Goal: Task Accomplishment & Management: Manage account settings

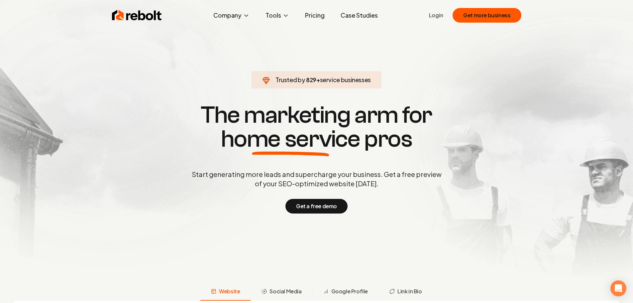
click at [431, 13] on div "Rebolt Company About Blog Jobs Help Center Tools Google Review QR Code Generato…" at bounding box center [317, 15] width 426 height 20
click at [438, 13] on link "Login" at bounding box center [436, 15] width 14 height 8
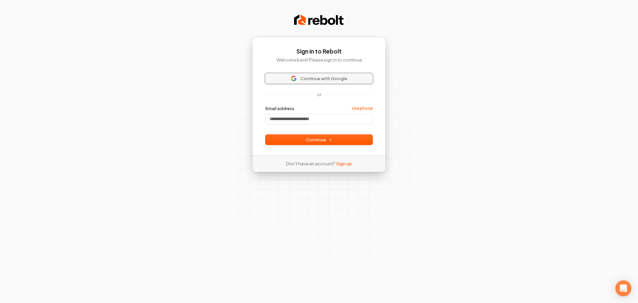
click at [329, 77] on span "Continue with Google" at bounding box center [324, 78] width 47 height 6
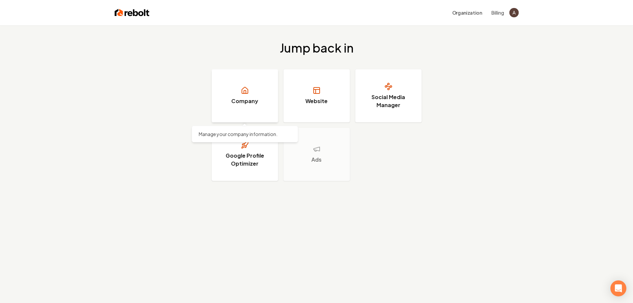
click at [220, 104] on link "Company" at bounding box center [245, 95] width 66 height 53
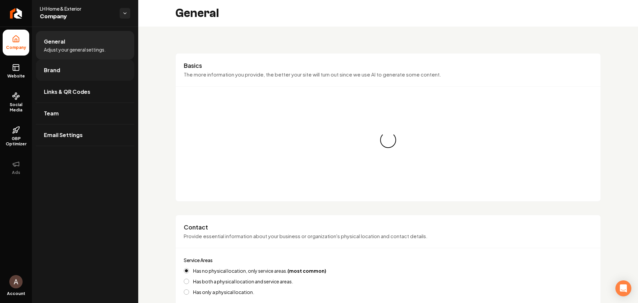
click at [43, 73] on link "Brand" at bounding box center [85, 70] width 98 height 21
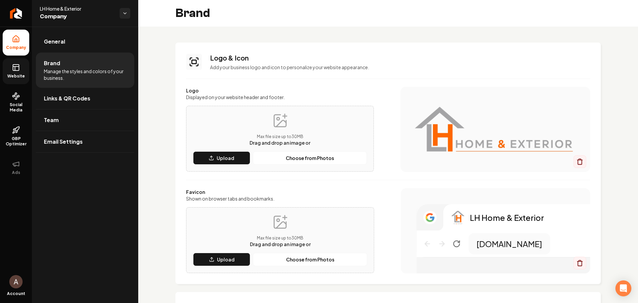
click at [20, 65] on icon at bounding box center [16, 67] width 8 height 8
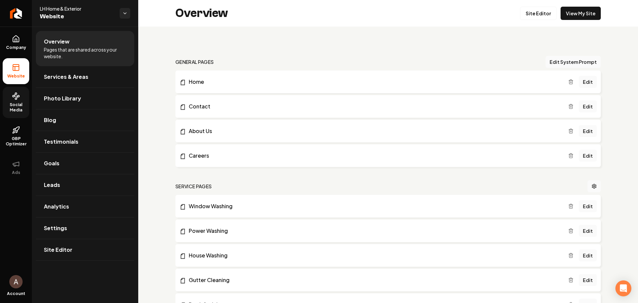
click at [23, 97] on link "Social Media" at bounding box center [16, 102] width 27 height 31
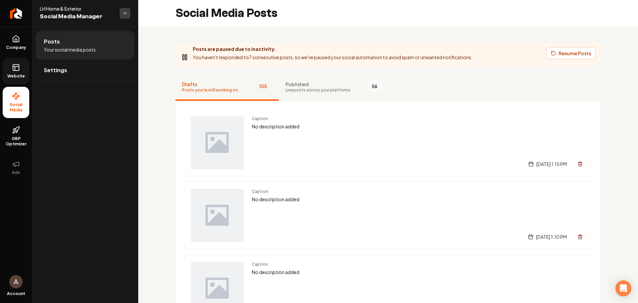
click at [124, 18] on html "Company Website Social Media GBP Optimizer Ads Account LH Home & Exterior Socia…" at bounding box center [319, 151] width 638 height 303
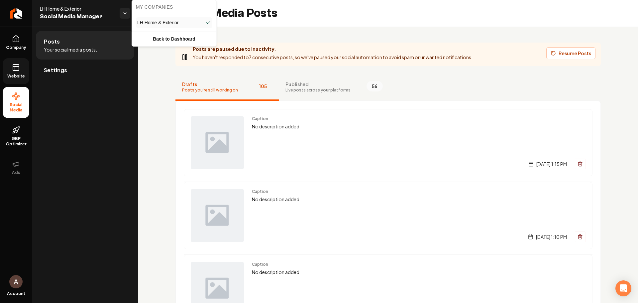
click at [124, 15] on html "Company Website Social Media GBP Optimizer Ads Account LH Home & Exterior Socia…" at bounding box center [319, 151] width 638 height 303
drag, startPoint x: 119, startPoint y: 181, endPoint x: 140, endPoint y: 167, distance: 25.4
click at [120, 180] on div "Posts Your social media posts. Settings" at bounding box center [85, 165] width 106 height 276
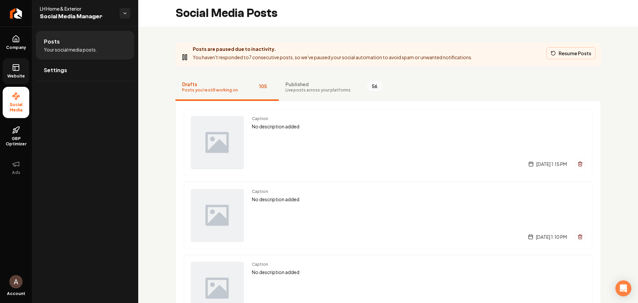
click at [562, 49] on button "Resume Posts" at bounding box center [571, 53] width 49 height 12
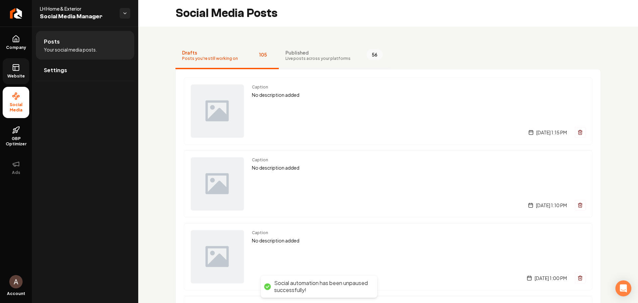
click at [295, 59] on span "Live posts across your platforms" at bounding box center [318, 58] width 65 height 5
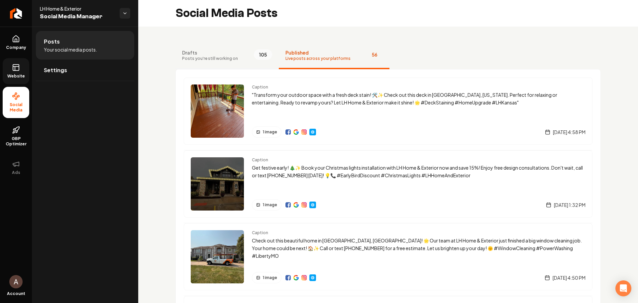
click at [229, 64] on button "Drafts Posts you're still working on 105" at bounding box center [227, 56] width 103 height 27
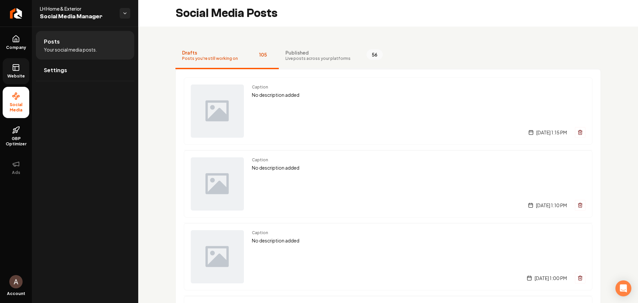
click at [306, 57] on span "Live posts across your platforms" at bounding box center [318, 58] width 65 height 5
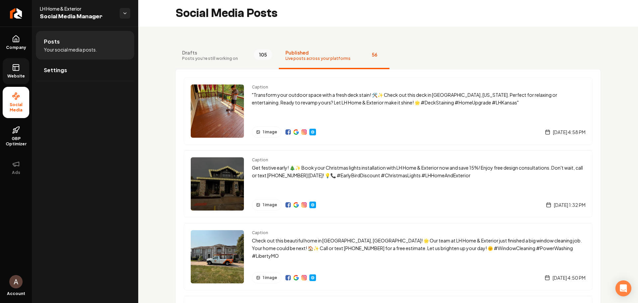
click at [213, 61] on span "Posts you're still working on" at bounding box center [210, 58] width 56 height 5
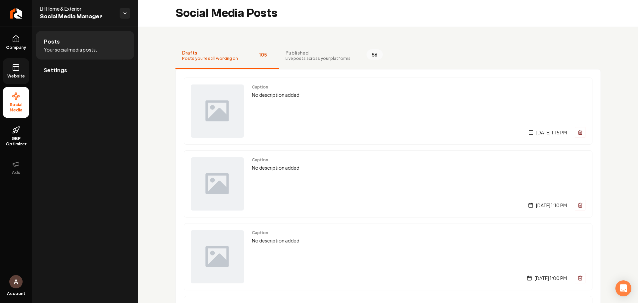
drag, startPoint x: 83, startPoint y: 83, endPoint x: 81, endPoint y: 74, distance: 9.0
click at [83, 83] on ul "Posts Your social media posts. Settings" at bounding box center [85, 56] width 106 height 59
click at [103, 52] on li "Posts Your social media posts." at bounding box center [85, 45] width 98 height 29
click at [329, 58] on span "Live posts across your platforms" at bounding box center [318, 58] width 65 height 5
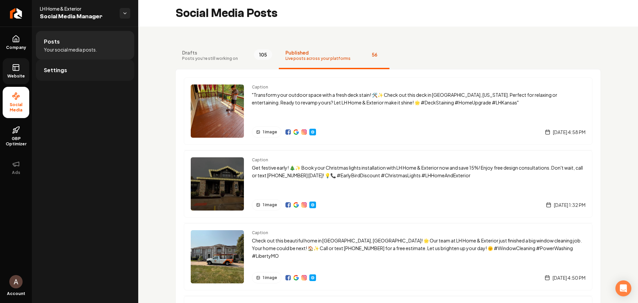
click at [54, 70] on span "Settings" at bounding box center [55, 70] width 23 height 8
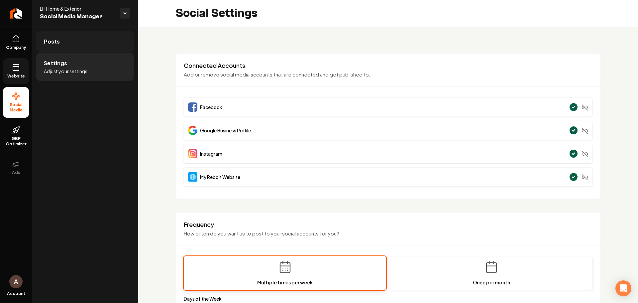
click at [73, 47] on link "Posts" at bounding box center [85, 41] width 98 height 21
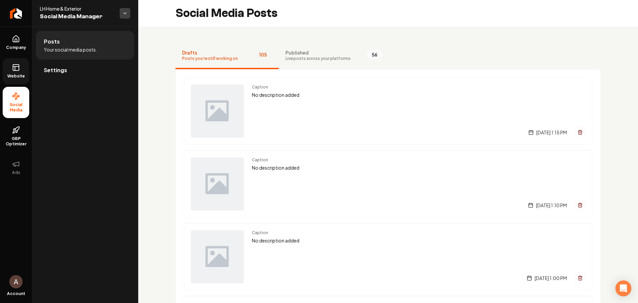
click at [124, 12] on html "Company Website Social Media GBP Optimizer Ads Account LH Home & Exterior Socia…" at bounding box center [319, 151] width 638 height 303
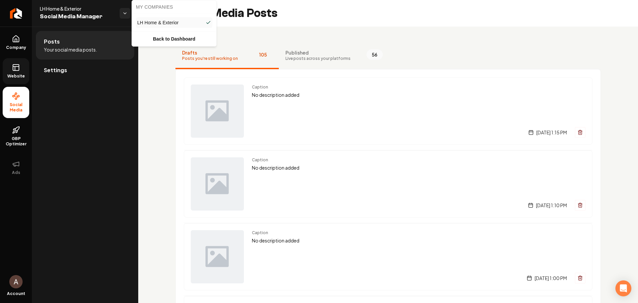
drag, startPoint x: 124, startPoint y: 12, endPoint x: 89, endPoint y: 46, distance: 48.7
click at [124, 12] on html "Company Website Social Media GBP Optimizer Ads Account LH Home & Exterior Socia…" at bounding box center [319, 151] width 638 height 303
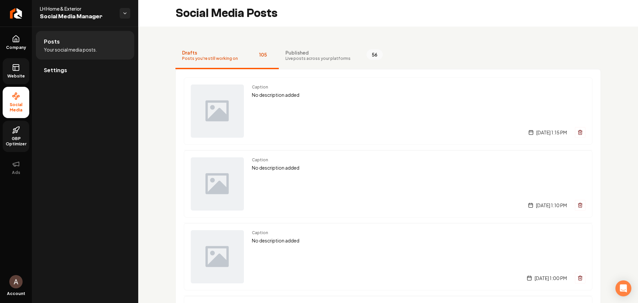
click at [17, 151] on link "GBP Optimizer" at bounding box center [16, 136] width 27 height 31
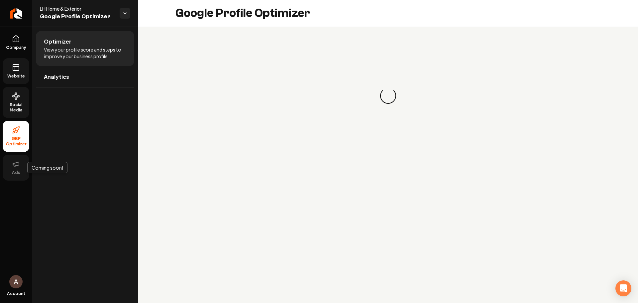
click at [13, 170] on button "Ads" at bounding box center [16, 168] width 27 height 26
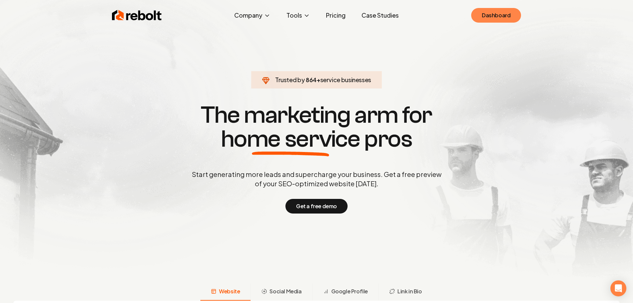
click at [490, 14] on link "Dashboard" at bounding box center [496, 15] width 50 height 15
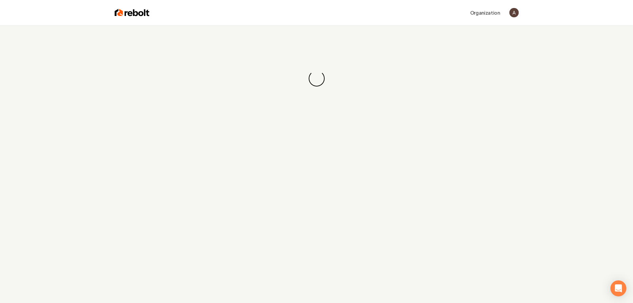
click at [506, 12] on div "Organization" at bounding box center [334, 13] width 369 height 12
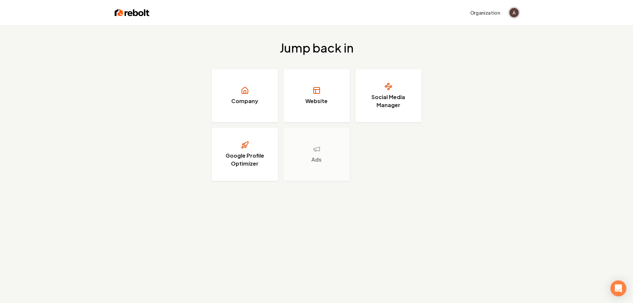
click at [510, 13] on img "Open user button" at bounding box center [514, 12] width 9 height 9
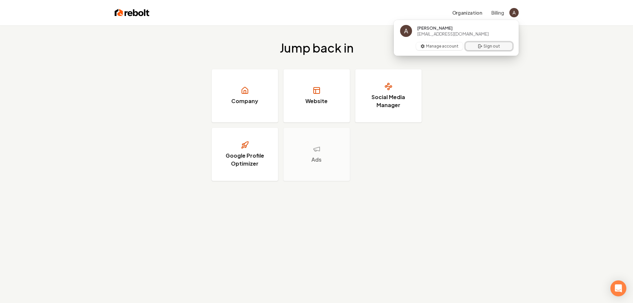
click at [475, 47] on button "Sign out" at bounding box center [489, 46] width 47 height 8
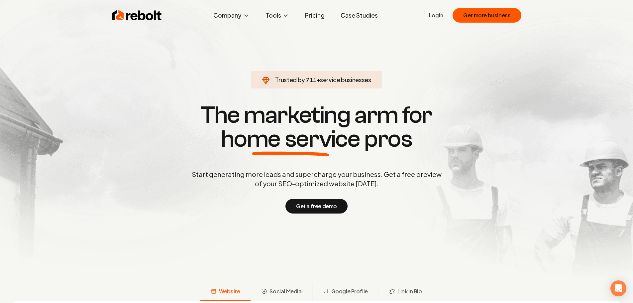
click at [447, 16] on ul "Login Get more business" at bounding box center [475, 15] width 92 height 15
click at [442, 15] on link "Login" at bounding box center [436, 15] width 14 height 8
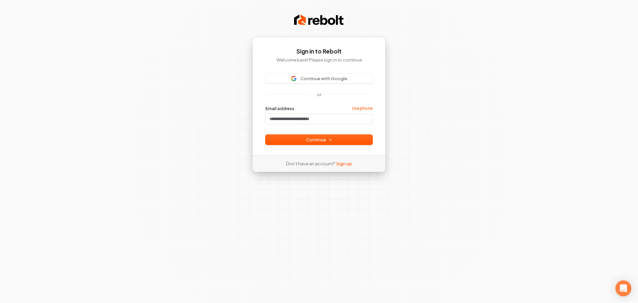
click at [318, 71] on div "Sign in to Rebolt Welcome back! Please sign in to continue Continue with Google…" at bounding box center [319, 96] width 134 height 118
click at [316, 75] on span "Continue with Google" at bounding box center [324, 78] width 47 height 6
